Goal: Task Accomplishment & Management: Manage account settings

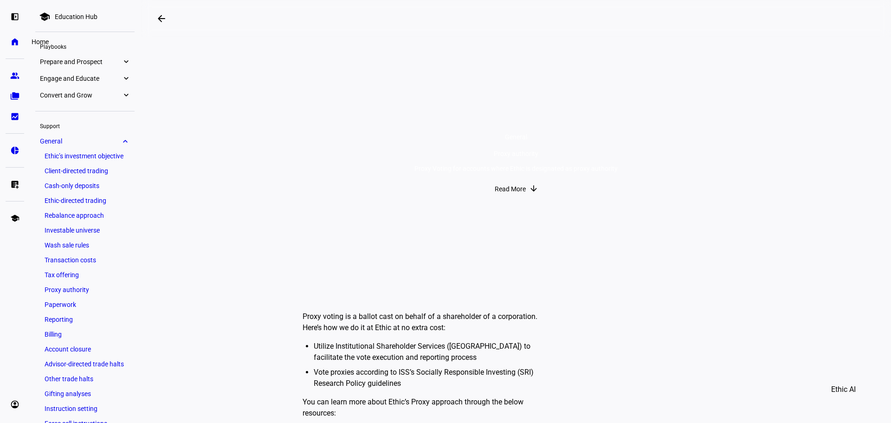
click at [17, 38] on eth-mat-symbol "home" at bounding box center [14, 41] width 9 height 9
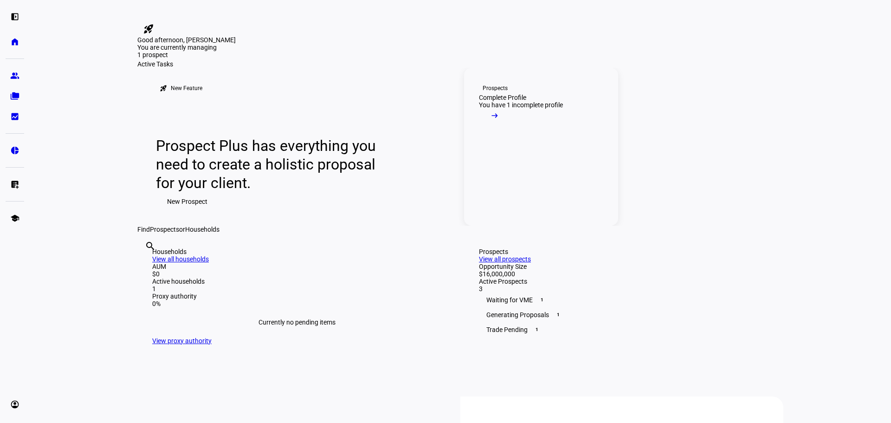
click at [500, 120] on mat-icon "arrow_right_alt" at bounding box center [494, 115] width 9 height 9
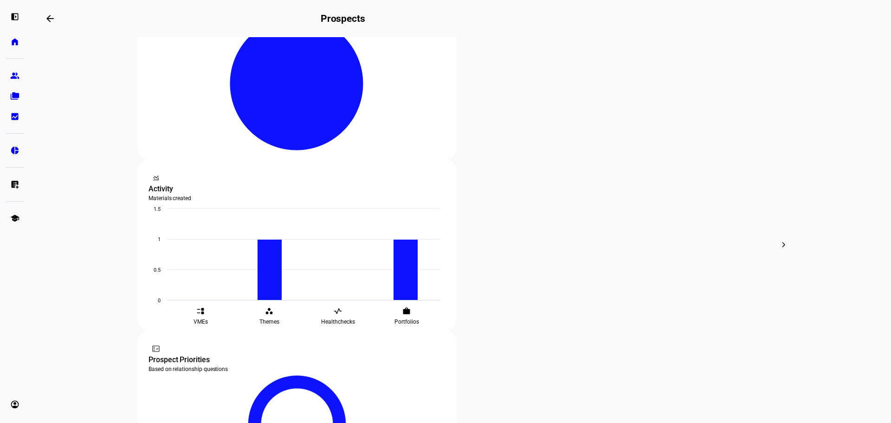
scroll to position [231, 0]
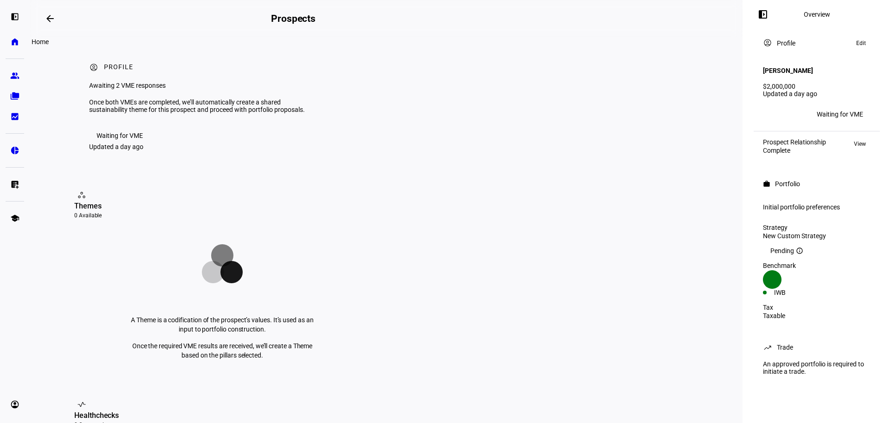
click at [14, 42] on eth-mat-symbol "home" at bounding box center [14, 41] width 9 height 9
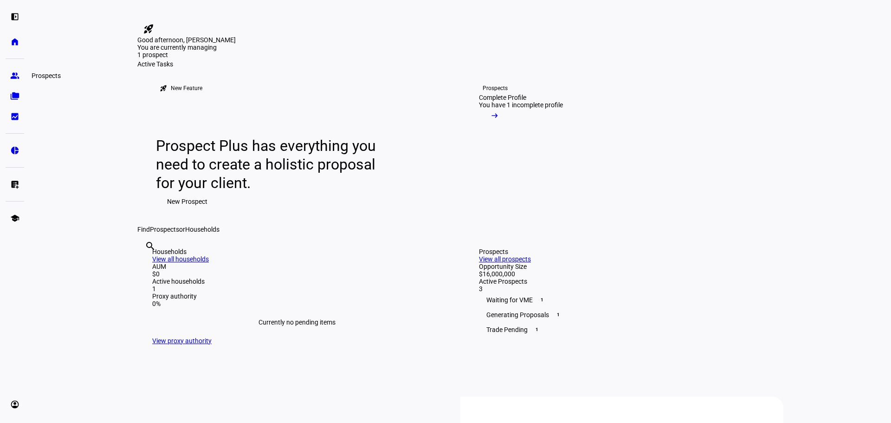
click at [8, 80] on link "group Prospects" at bounding box center [15, 75] width 19 height 19
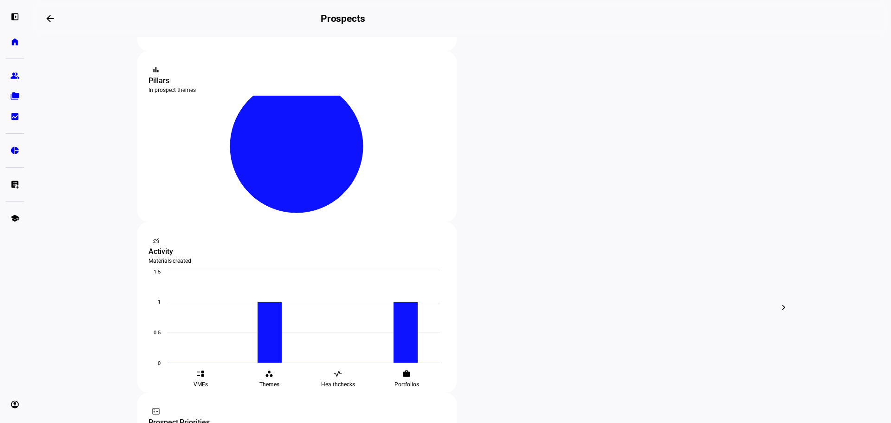
scroll to position [273, 0]
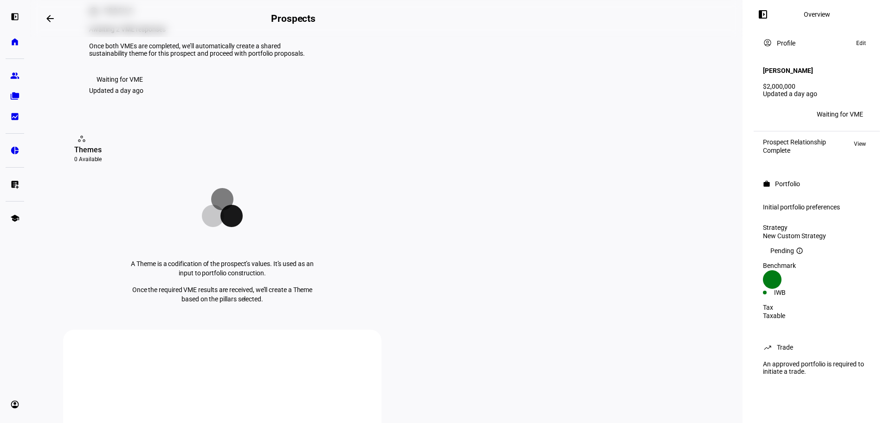
scroll to position [57, 0]
click at [800, 289] on div "IWB" at bounding box center [790, 292] width 54 height 7
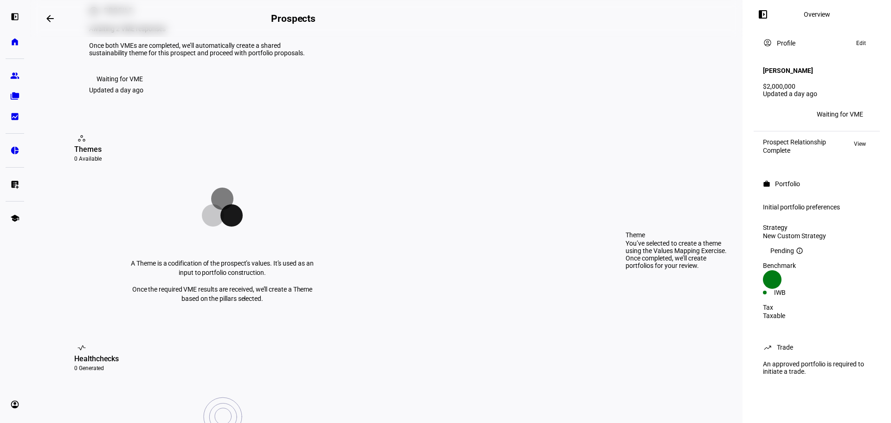
click at [800, 248] on mat-icon "info_outline" at bounding box center [799, 250] width 7 height 7
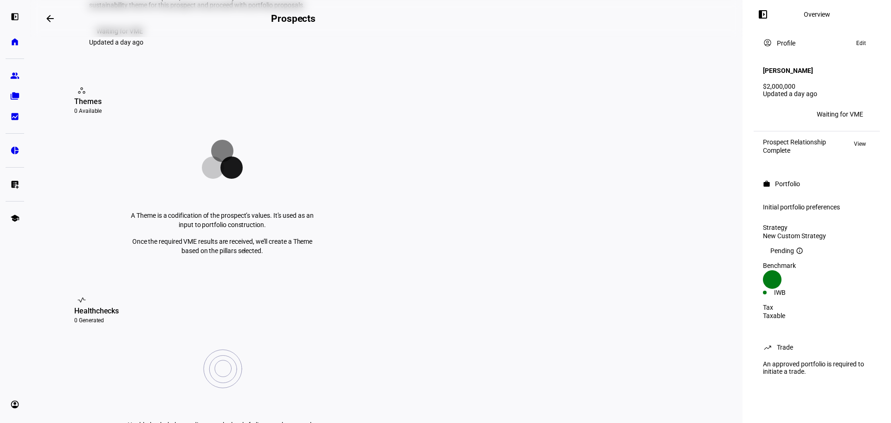
scroll to position [0, 0]
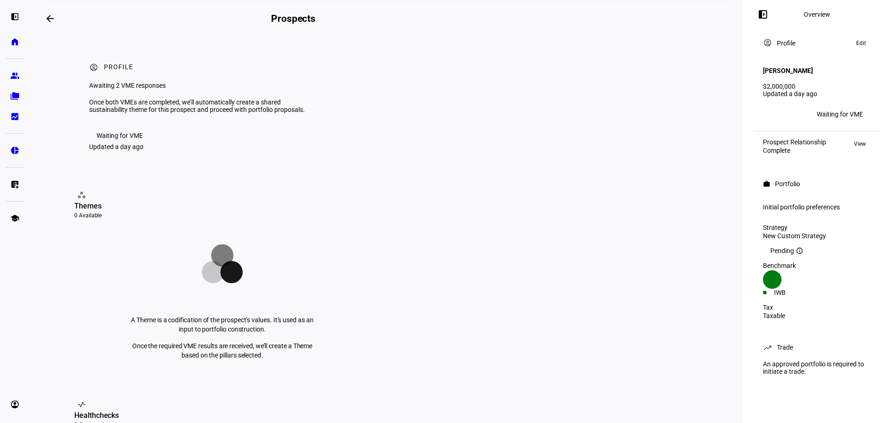
click at [863, 138] on span "View" at bounding box center [860, 143] width 12 height 11
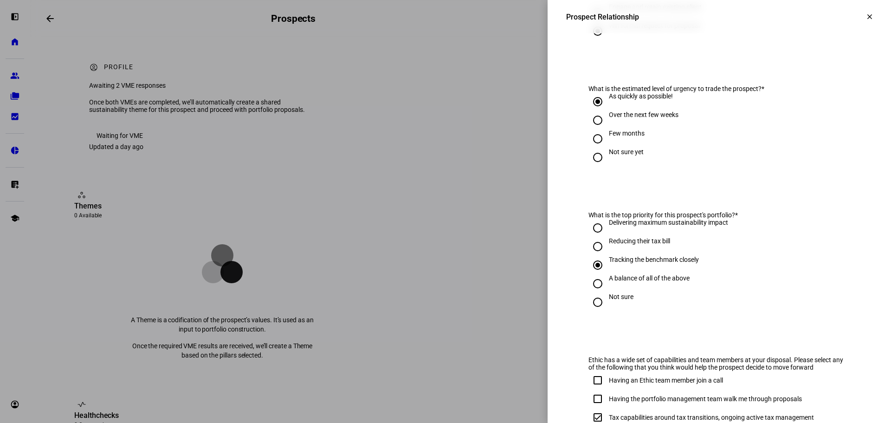
scroll to position [470, 0]
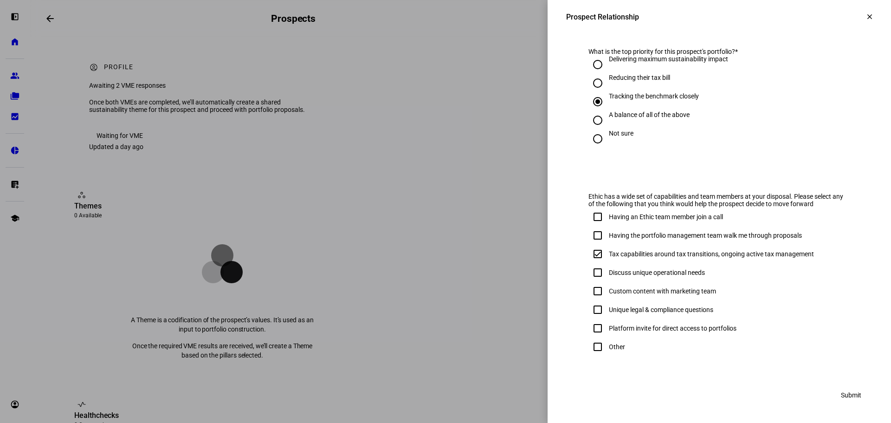
click at [866, 17] on mat-icon "clear" at bounding box center [870, 17] width 8 height 8
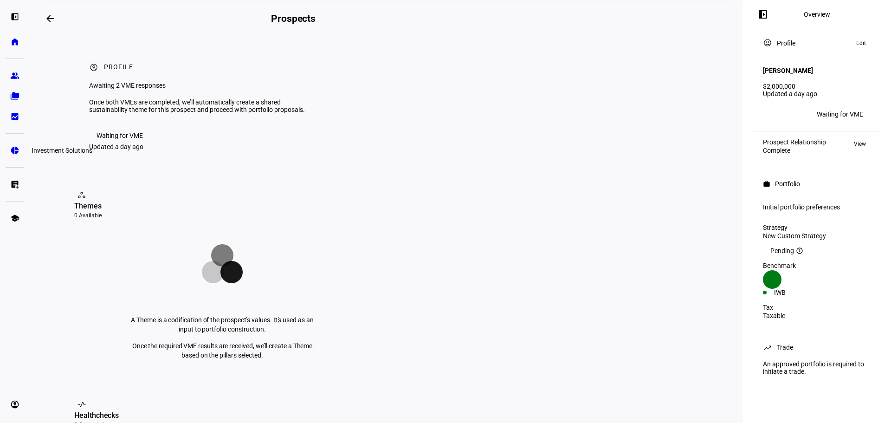
click at [15, 152] on eth-mat-symbol "pie_chart" at bounding box center [14, 150] width 9 height 9
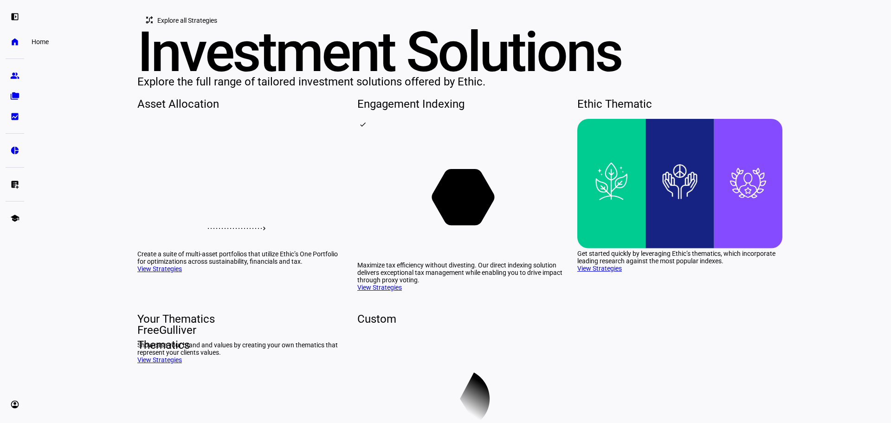
click at [13, 45] on eth-mat-symbol "home" at bounding box center [14, 41] width 9 height 9
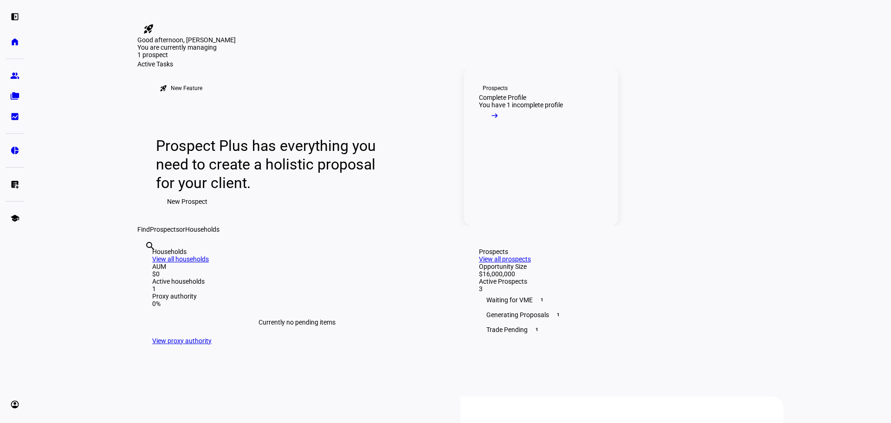
click at [500, 120] on mat-icon "arrow_right_alt" at bounding box center [494, 115] width 9 height 9
